Goal: Task Accomplishment & Management: Use online tool/utility

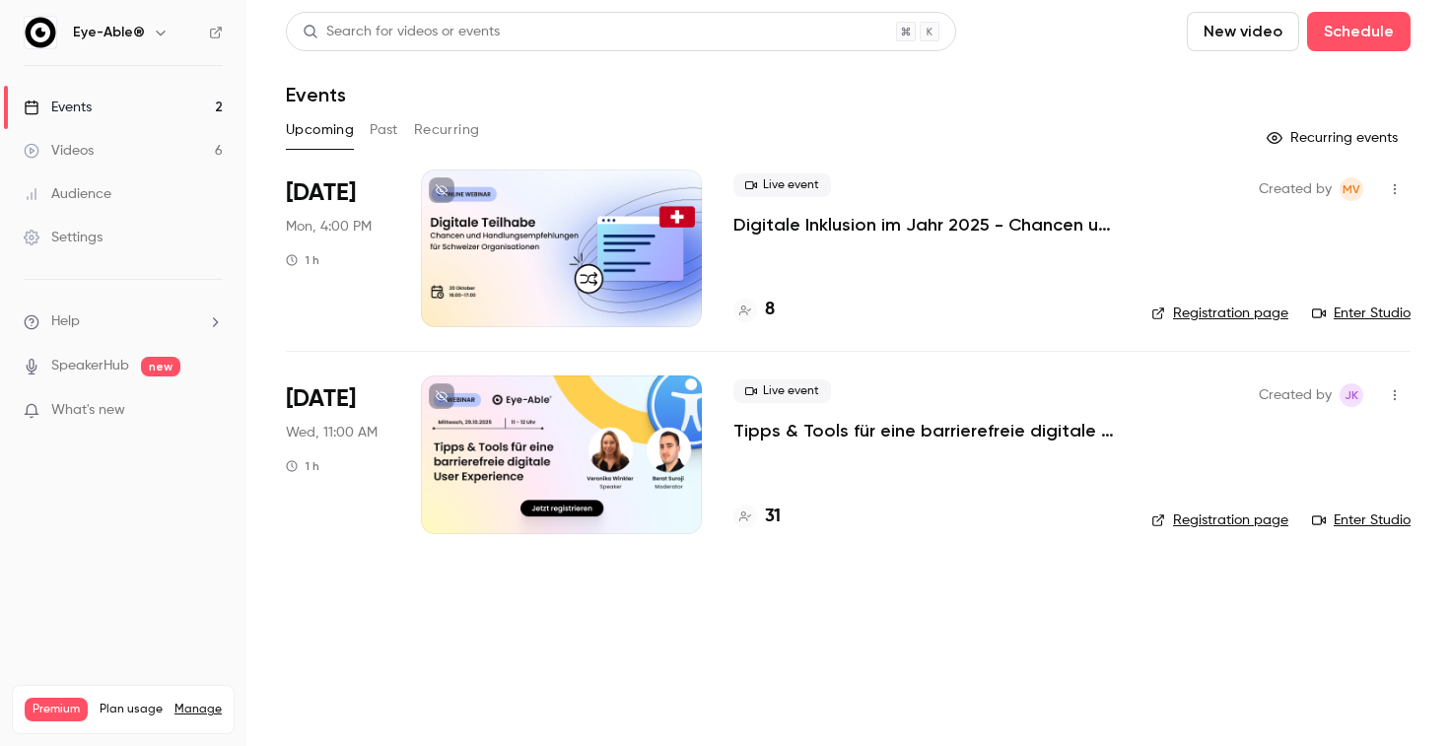
click at [96, 227] on link "Settings" at bounding box center [123, 237] width 246 height 43
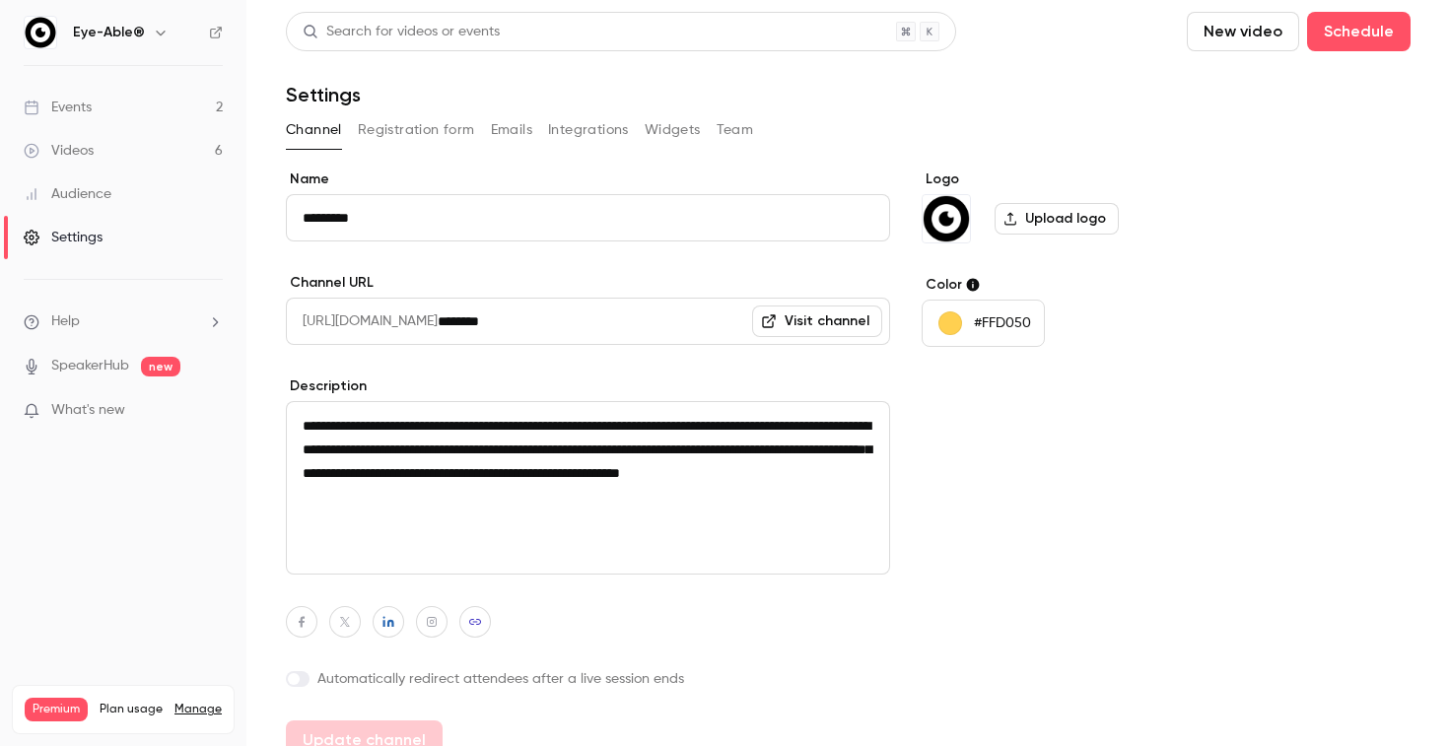
click at [732, 134] on button "Team" at bounding box center [735, 130] width 37 height 32
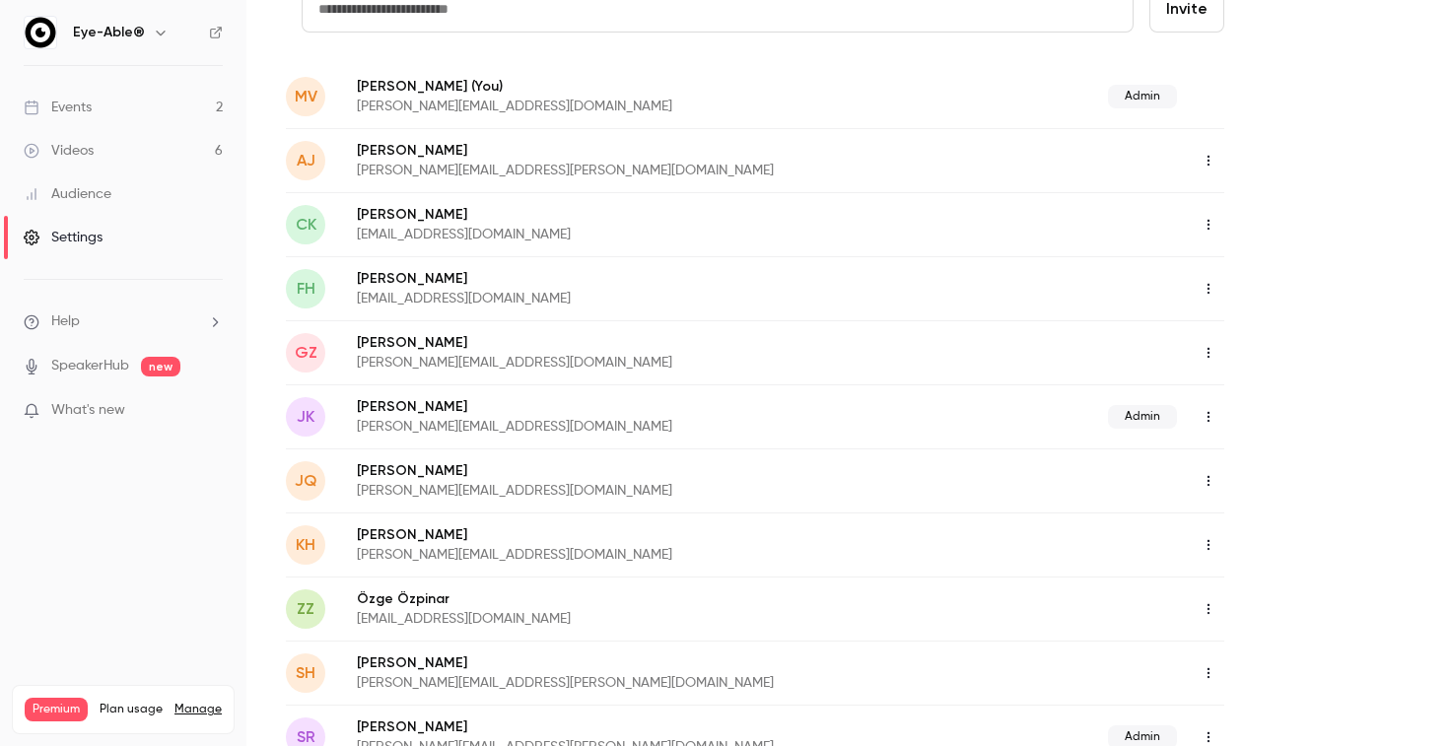
scroll to position [156, 0]
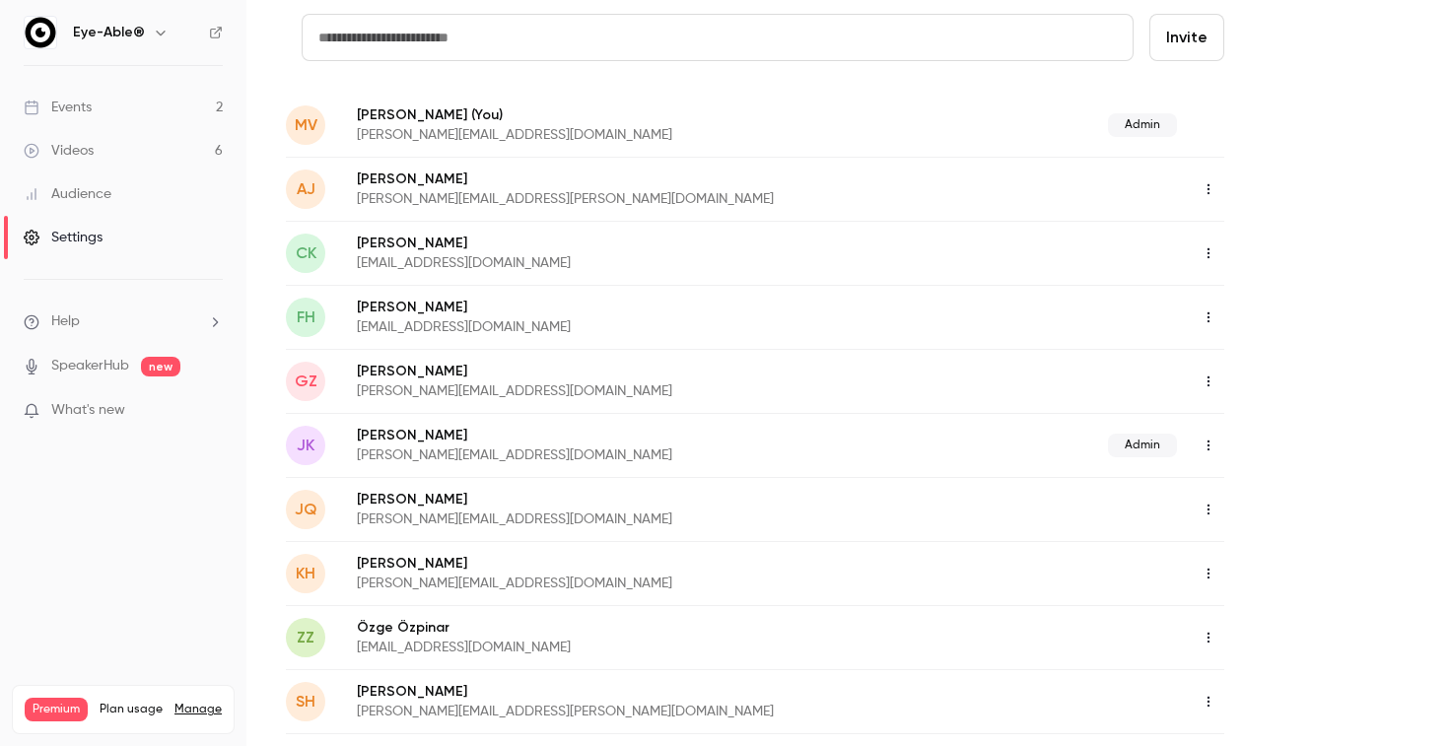
click at [125, 156] on link "Videos 6" at bounding box center [123, 150] width 246 height 43
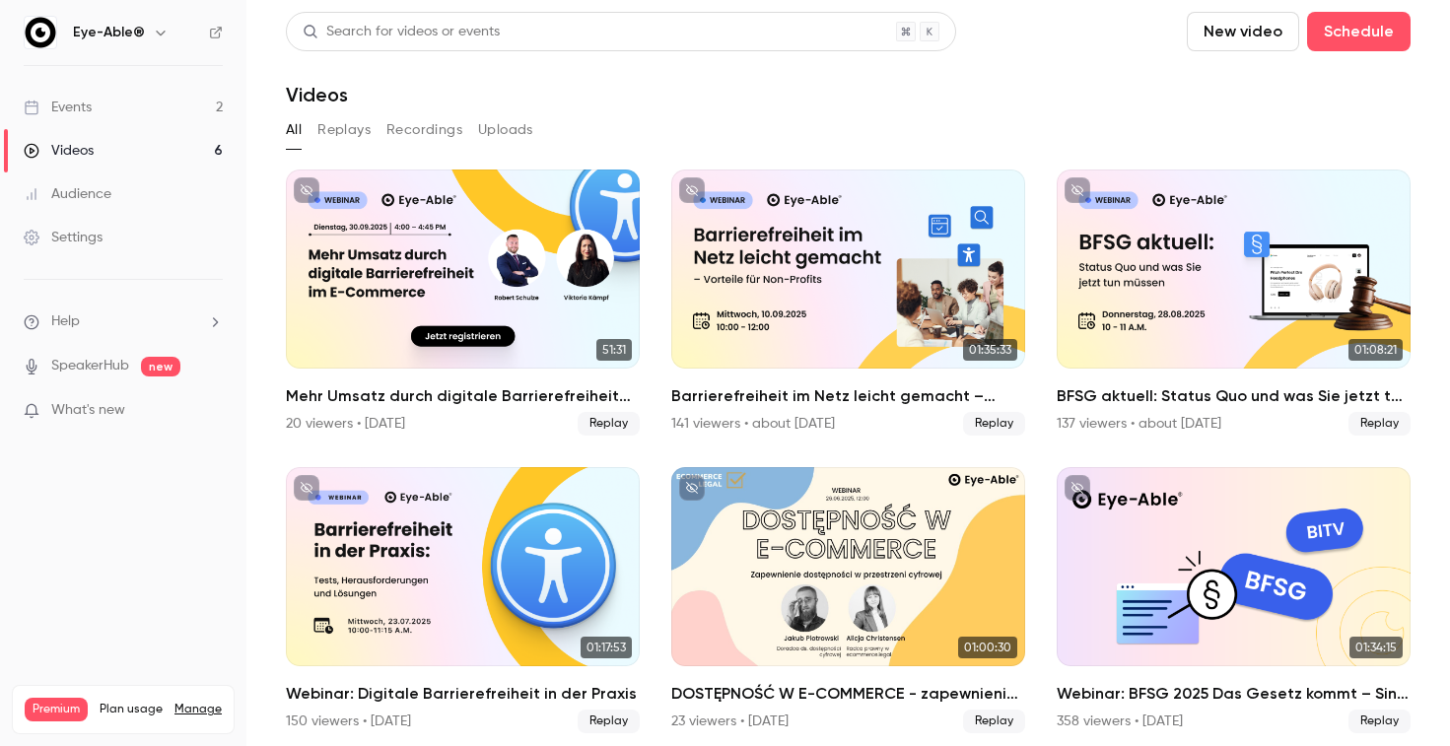
click at [1187, 32] on button "New video" at bounding box center [1243, 31] width 112 height 39
click at [39, 99] on div at bounding box center [725, 373] width 1450 height 746
click at [53, 109] on div "Events" at bounding box center [58, 108] width 68 height 20
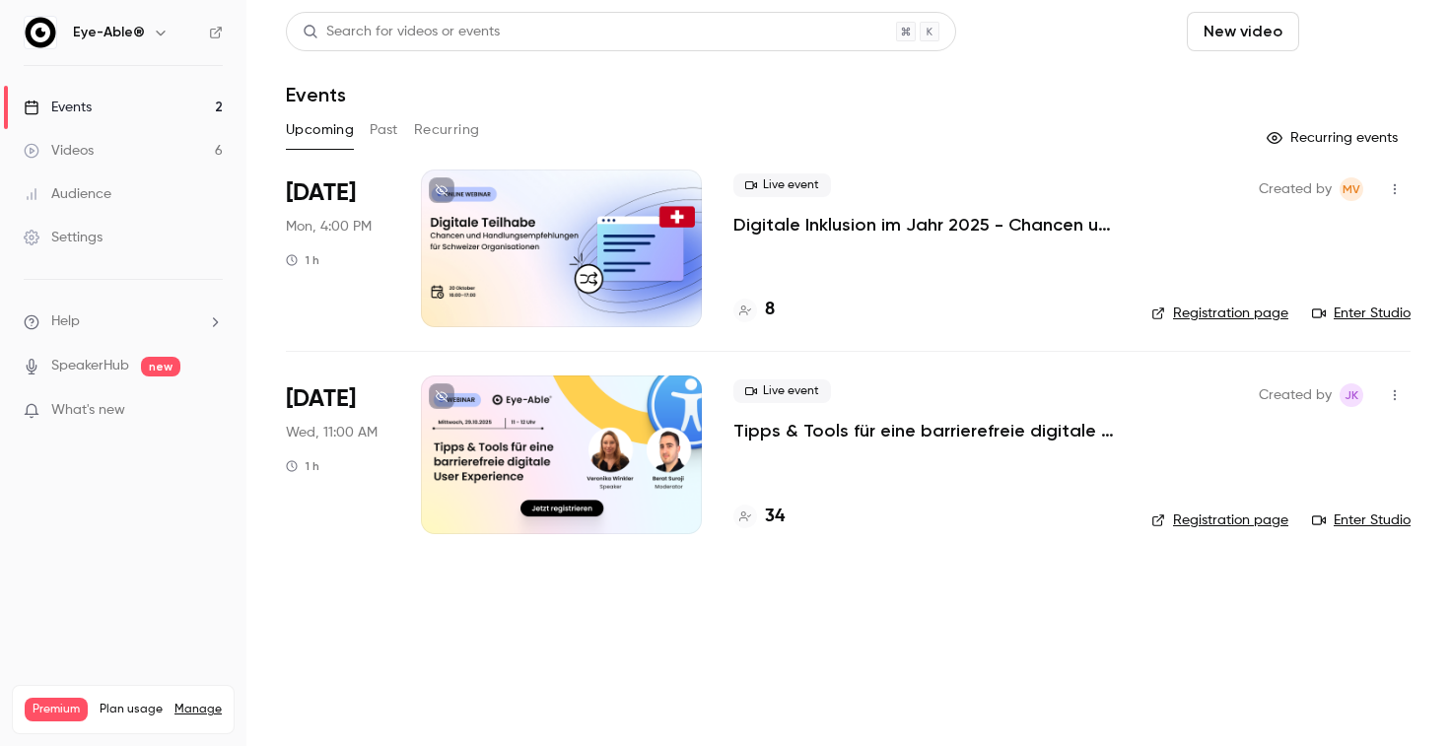
click at [1307, 44] on button "Schedule" at bounding box center [1359, 31] width 104 height 39
